Goal: Information Seeking & Learning: Learn about a topic

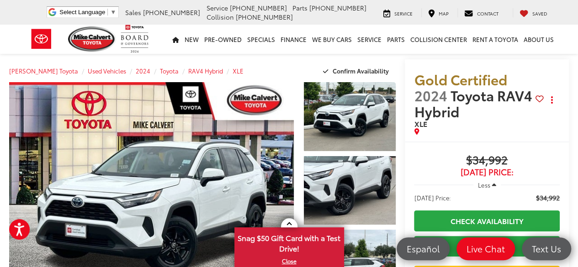
click at [466, 154] on span "$34,992" at bounding box center [487, 161] width 146 height 14
copy span "34,992"
